Goal: Information Seeking & Learning: Learn about a topic

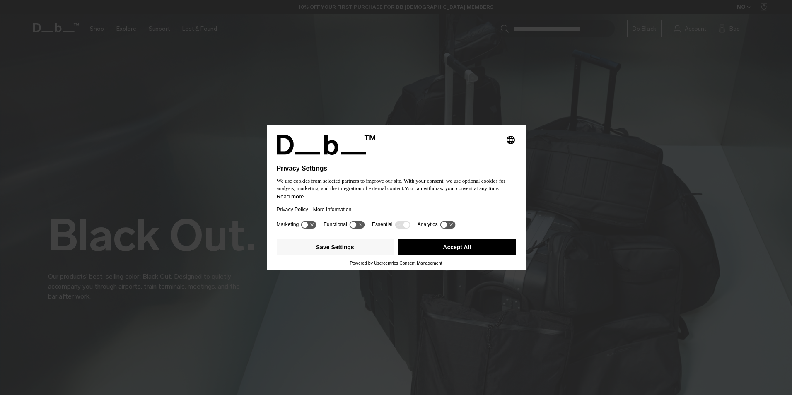
click at [372, 196] on button "Read more..." at bounding box center [396, 196] width 239 height 6
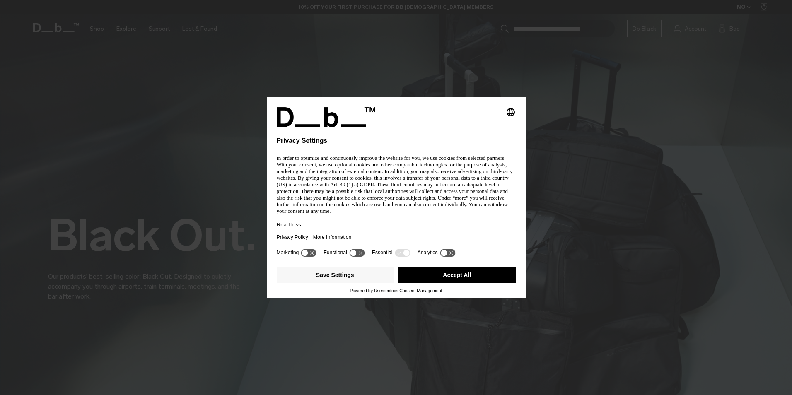
click at [372, 196] on p "In order to optimize and continuously improve the website for you, we use cooki…" at bounding box center [396, 185] width 239 height 60
click at [455, 275] on button "Accept All" at bounding box center [456, 275] width 117 height 17
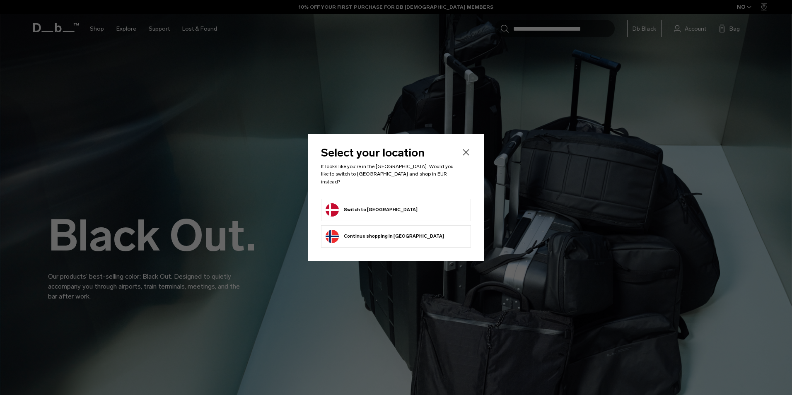
click at [370, 213] on li "Switch to Denmark" at bounding box center [396, 210] width 150 height 22
click at [373, 207] on button "Switch to Denmark" at bounding box center [371, 209] width 92 height 13
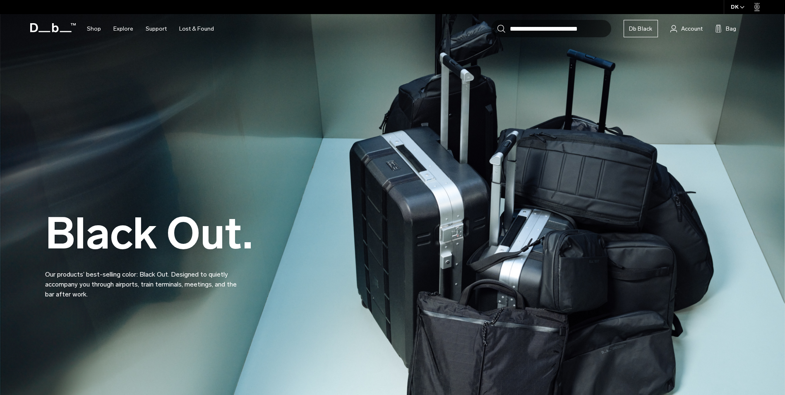
scroll to position [79, 0]
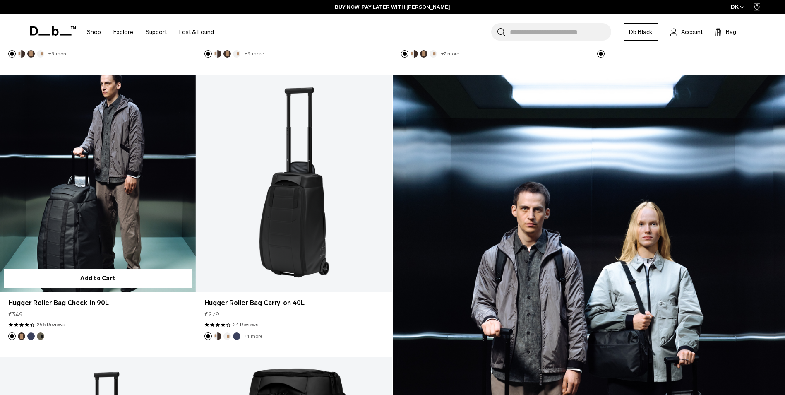
scroll to position [331, 0]
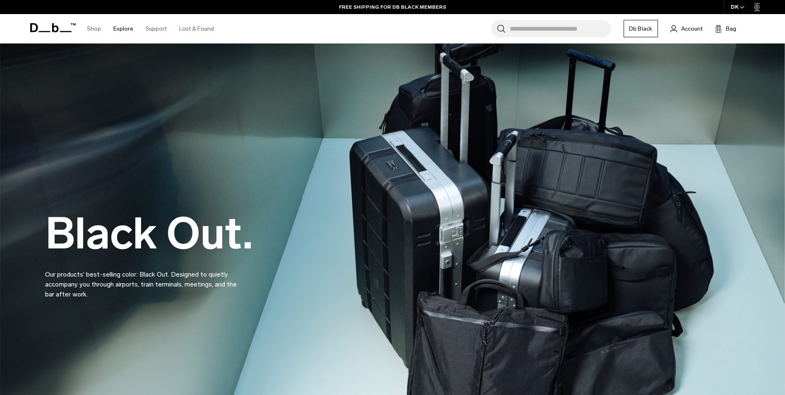
click at [170, 13] on div "FREE SHIPPING FOR DB BLACK MEMBERS" at bounding box center [392, 7] width 785 height 14
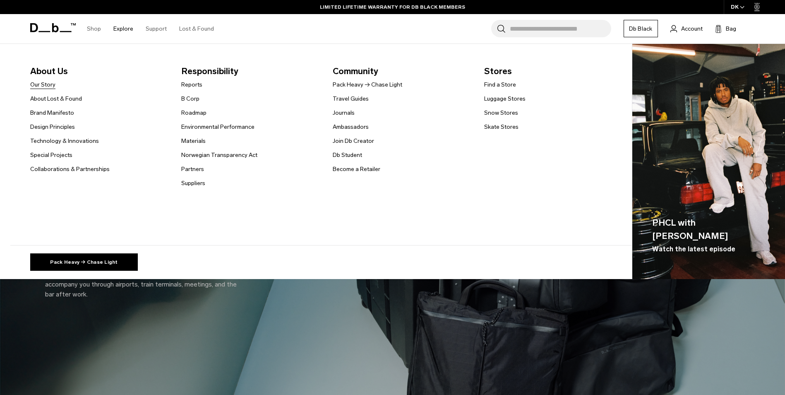
click at [43, 86] on link "Our Story" at bounding box center [42, 84] width 25 height 9
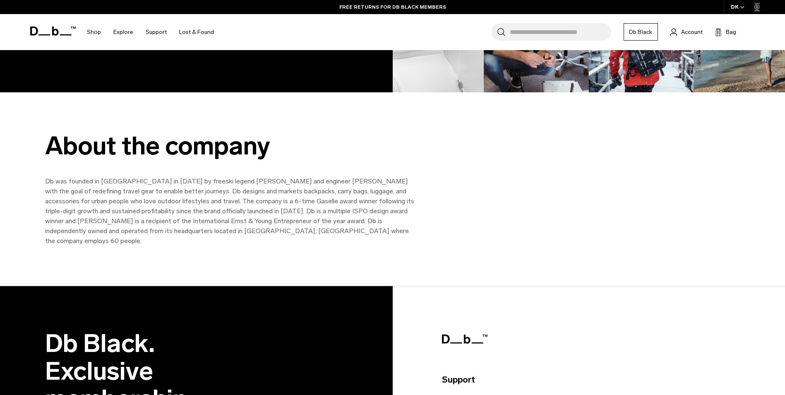
scroll to position [1035, 0]
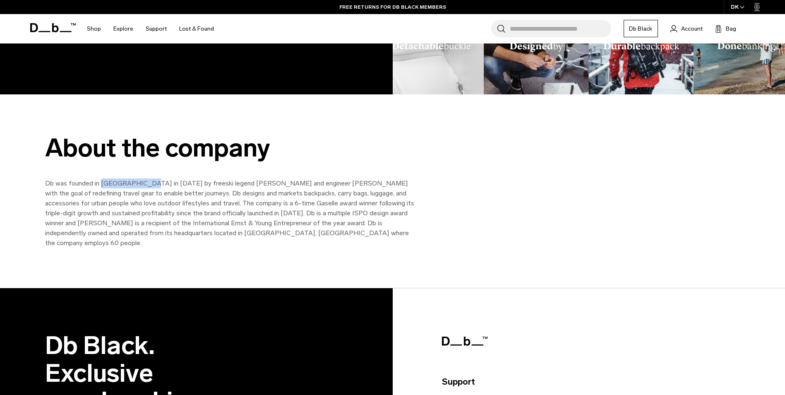
drag, startPoint x: 100, startPoint y: 184, endPoint x: 147, endPoint y: 187, distance: 46.9
click at [147, 187] on p "Db was founded in [GEOGRAPHIC_DATA] in [DATE] by freeski legend [PERSON_NAME] a…" at bounding box center [231, 213] width 373 height 70
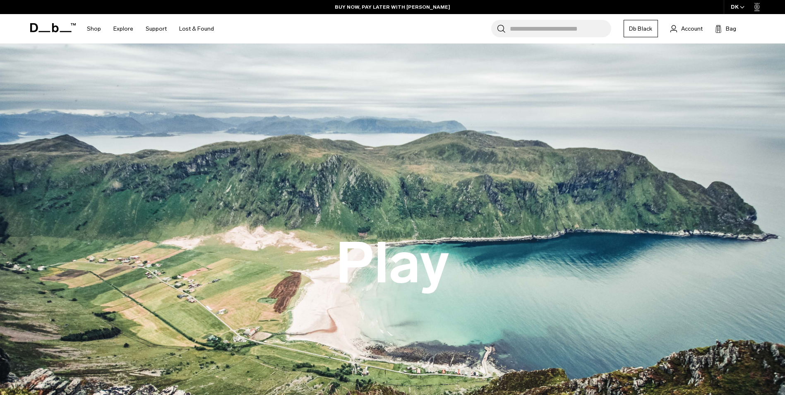
scroll to position [0, 0]
